Goal: Find specific page/section: Find specific page/section

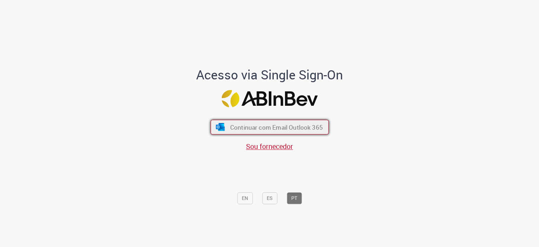
click at [250, 130] on span "Continuar com Email Outlook 365" at bounding box center [276, 127] width 93 height 8
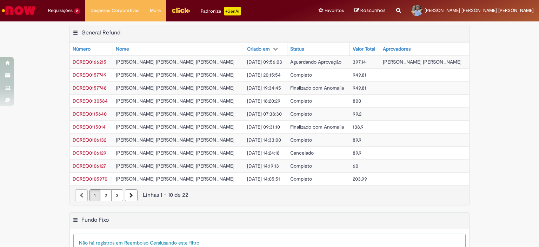
click at [180, 8] on img "Menu Cabeçalho" at bounding box center [180, 10] width 19 height 11
